Goal: Task Accomplishment & Management: Manage account settings

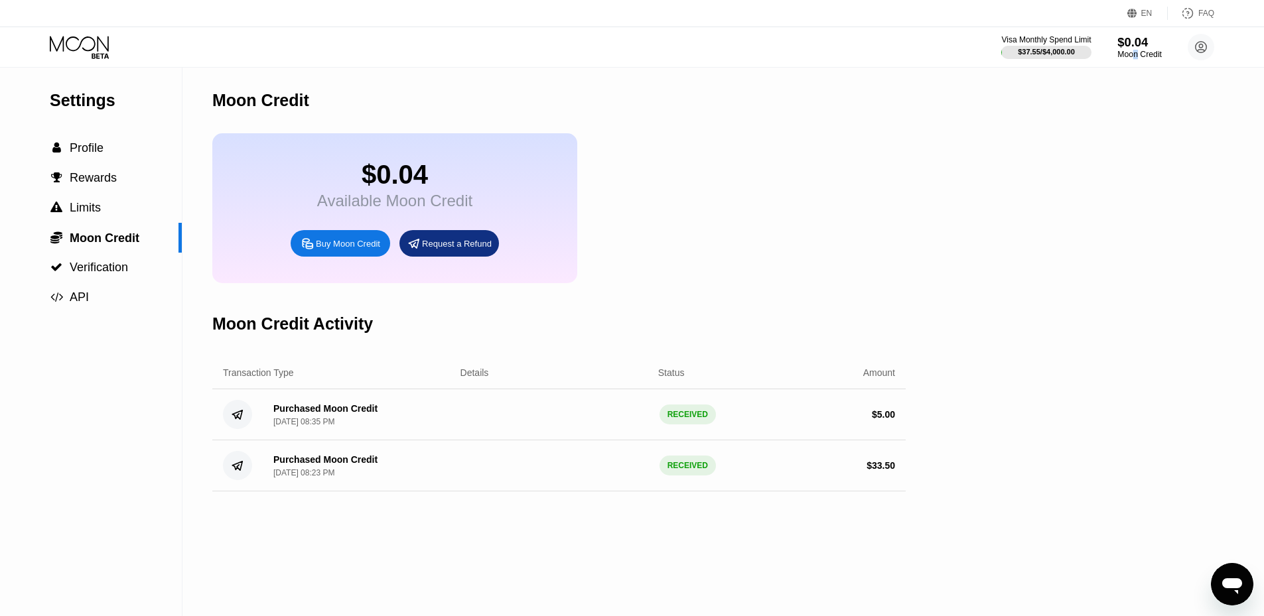
click at [1135, 59] on div "Moon Credit" at bounding box center [1139, 54] width 44 height 9
drag, startPoint x: 1015, startPoint y: 148, endPoint x: 945, endPoint y: 153, distance: 69.8
click at [1014, 149] on div "Settings  Profile  Rewards  Limits  Moon Credit  Verification  API Moon C…" at bounding box center [632, 342] width 1264 height 549
